Goal: Information Seeking & Learning: Check status

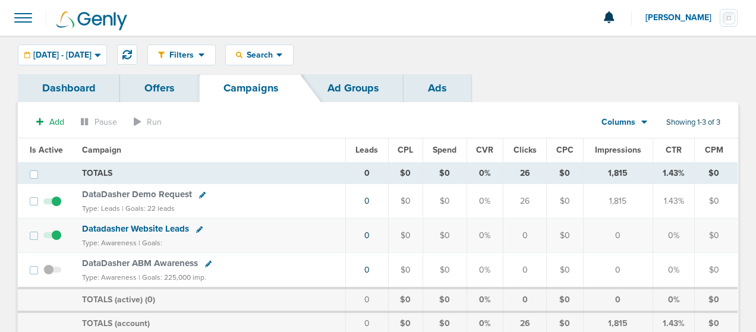
click at [87, 91] on link "Dashboard" at bounding box center [69, 88] width 102 height 28
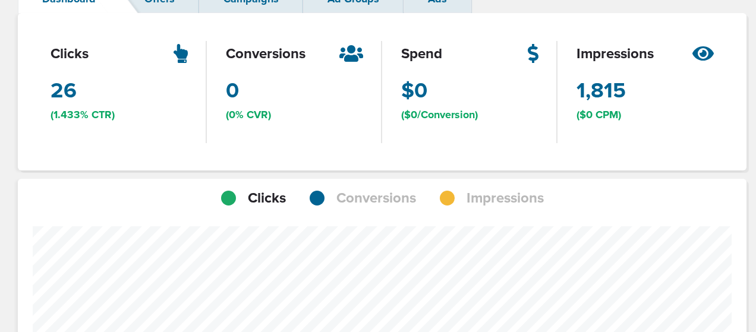
scroll to position [593821, 593940]
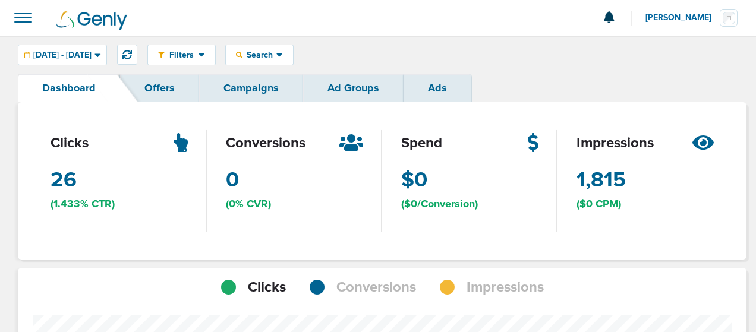
click at [248, 91] on link "Campaigns" at bounding box center [251, 88] width 104 height 28
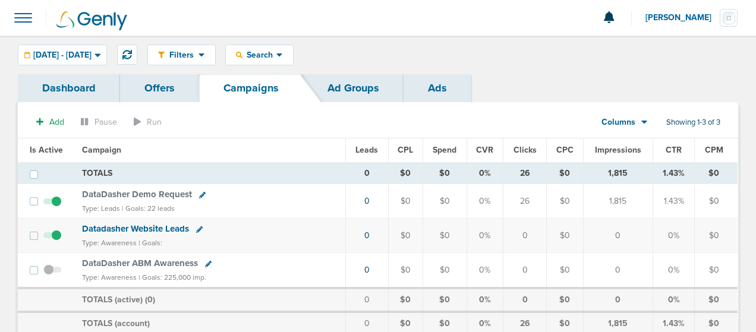
scroll to position [66, 0]
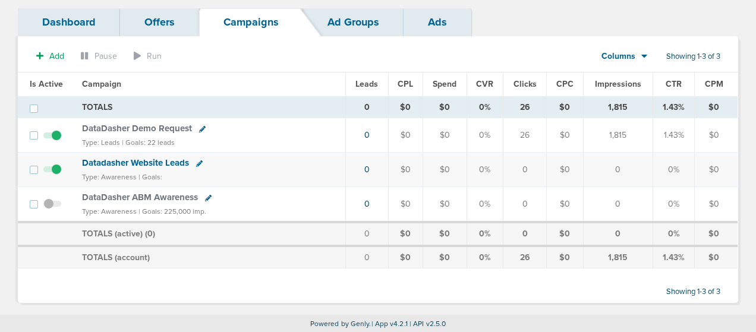
click at [149, 122] on td "DataDasher Demo Request Type: Leads | Goals: 22 leads" at bounding box center [210, 135] width 271 height 34
click at [156, 127] on span "DataDasher Demo Request" at bounding box center [137, 128] width 110 height 11
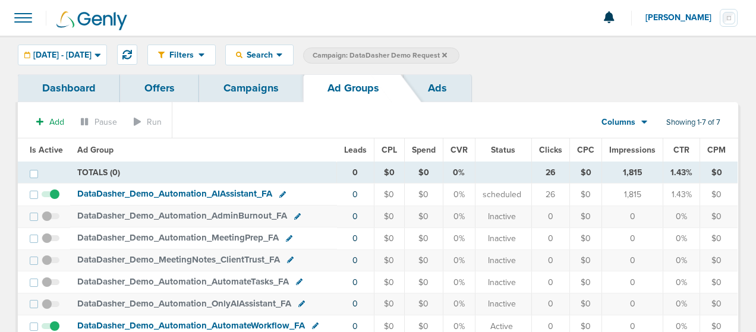
click at [182, 93] on link "Offers" at bounding box center [159, 88] width 79 height 28
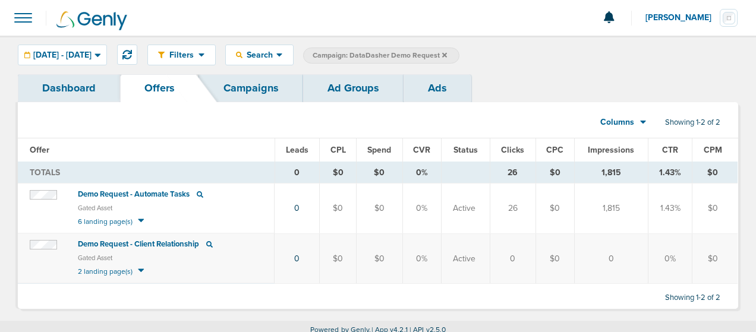
scroll to position [6, 0]
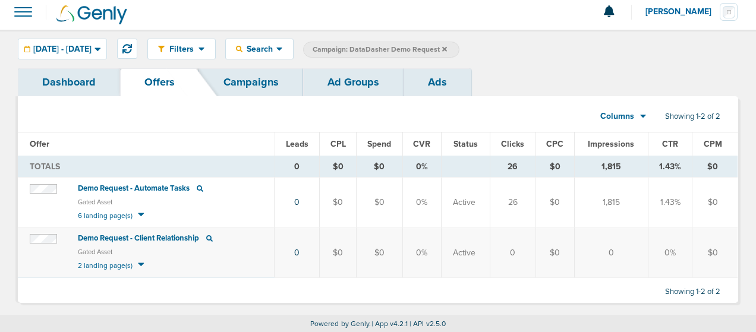
click at [336, 75] on link "Ad Groups" at bounding box center [353, 82] width 100 height 28
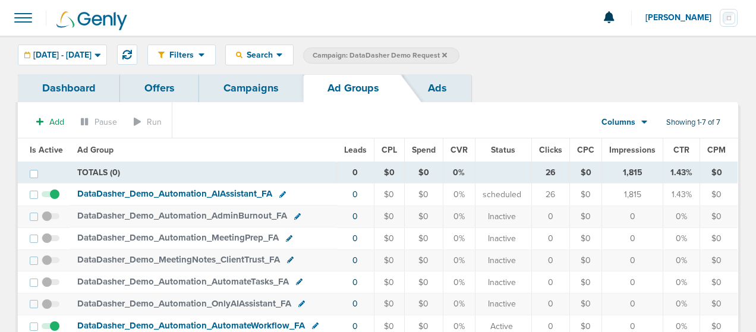
click at [64, 87] on link "Dashboard" at bounding box center [69, 88] width 102 height 28
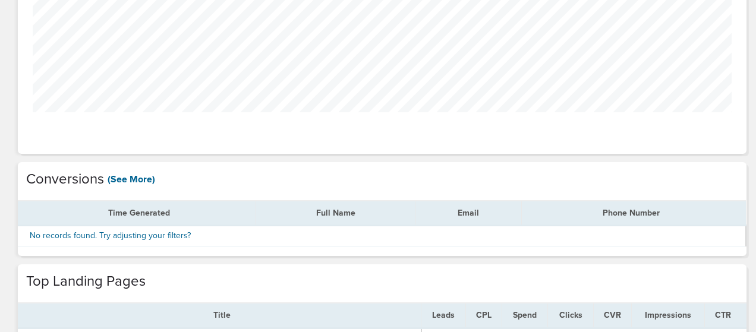
scroll to position [387, 0]
click at [139, 177] on link "(See More)" at bounding box center [132, 180] width 48 height 13
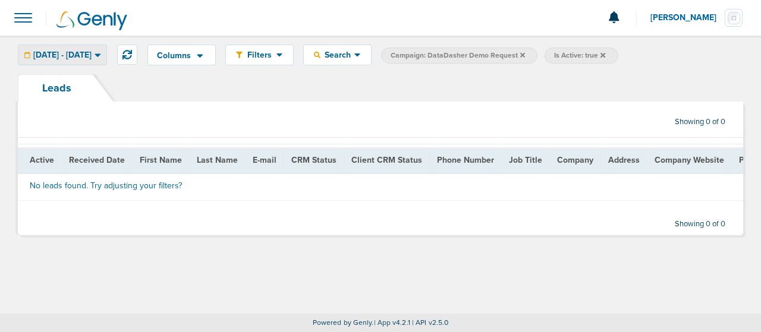
click at [100, 54] on icon at bounding box center [98, 56] width 6 height 4
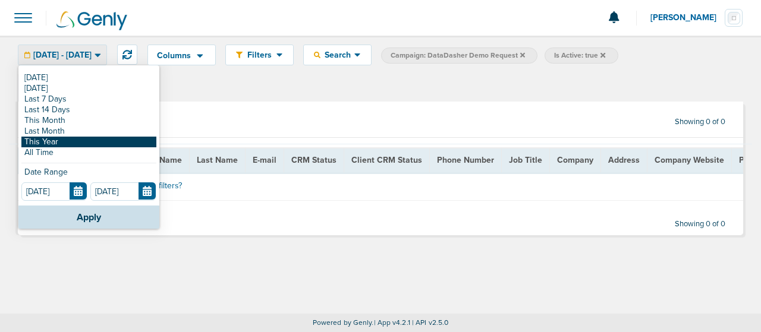
click at [67, 139] on link "This Year" at bounding box center [88, 142] width 135 height 11
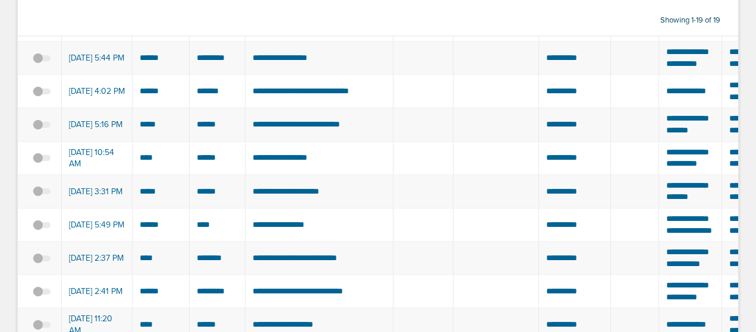
scroll to position [181, 0]
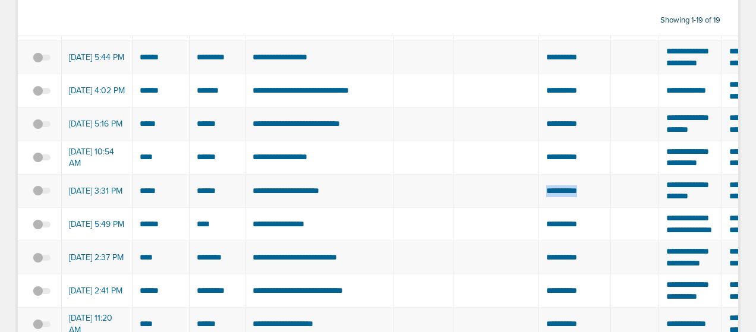
drag, startPoint x: 590, startPoint y: 243, endPoint x: 537, endPoint y: 247, distance: 53.6
click at [539, 208] on td "**********" at bounding box center [575, 190] width 72 height 33
